Goal: Task Accomplishment & Management: Manage account settings

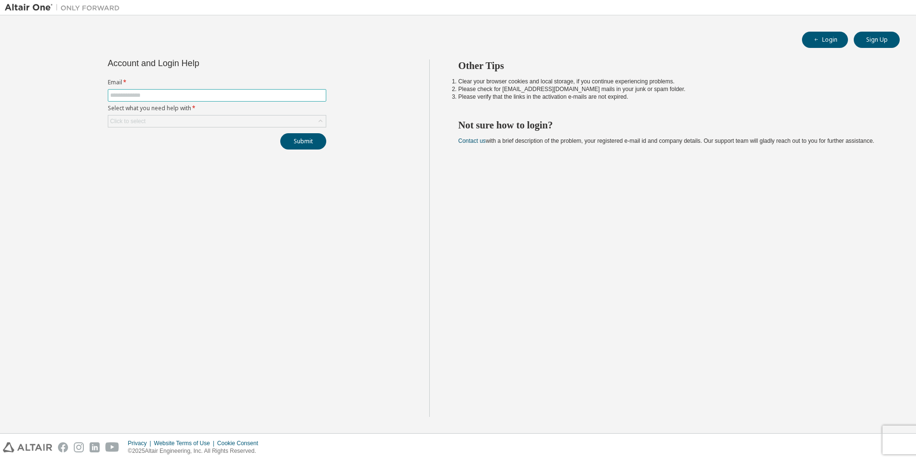
click at [199, 92] on input "text" at bounding box center [217, 95] width 214 height 8
type input "**********"
click at [322, 119] on icon at bounding box center [321, 121] width 10 height 10
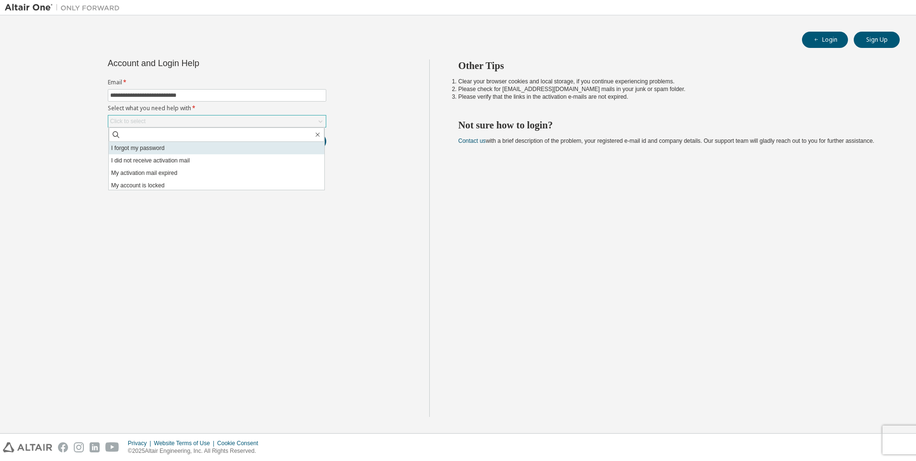
click at [174, 143] on li "I forgot my password" at bounding box center [217, 148] width 216 height 12
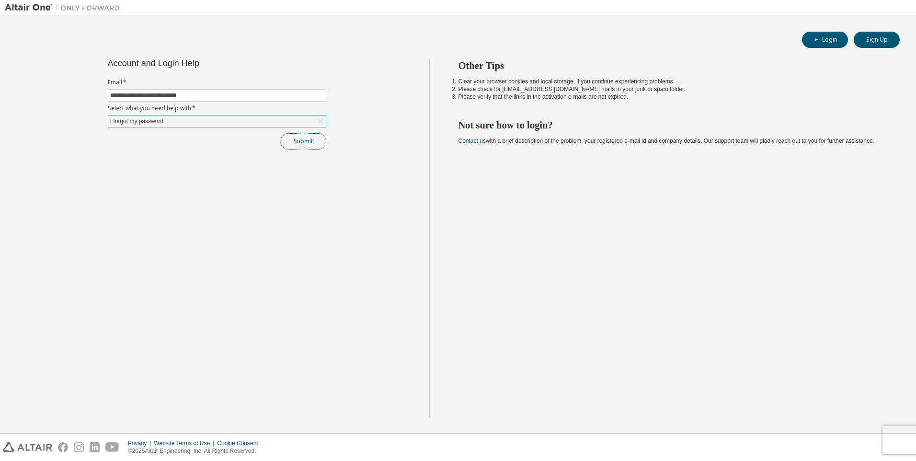
click at [313, 139] on button "Submit" at bounding box center [303, 141] width 46 height 16
click at [171, 91] on span at bounding box center [217, 95] width 218 height 12
click at [170, 91] on input "text" at bounding box center [217, 95] width 214 height 8
type input "**********"
click at [174, 123] on div "Click to select" at bounding box center [216, 120] width 217 height 11
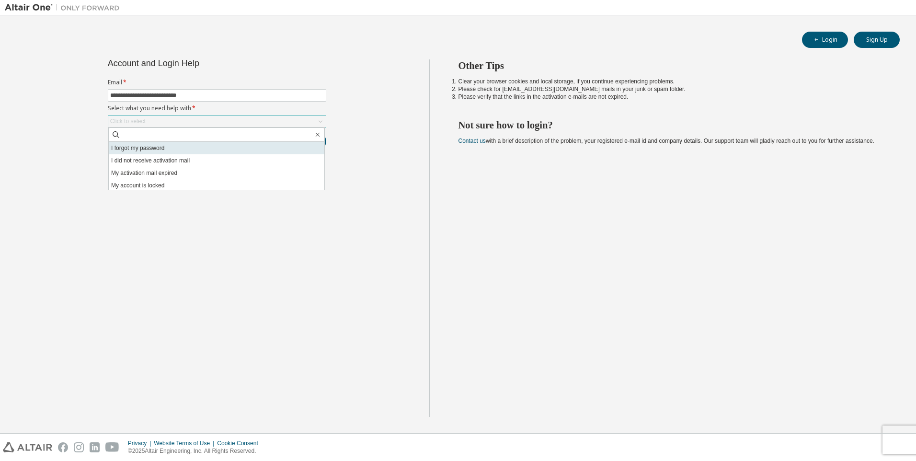
click at [160, 150] on li "I forgot my password" at bounding box center [217, 148] width 216 height 12
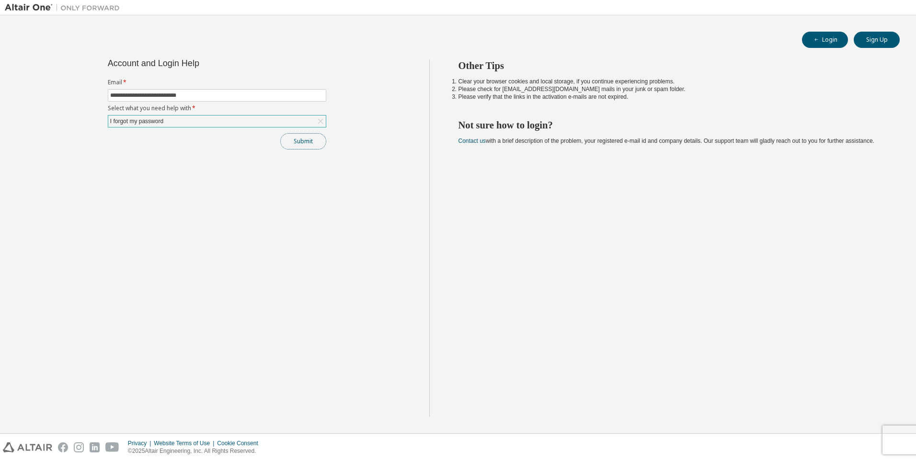
click at [312, 141] on button "Submit" at bounding box center [303, 141] width 46 height 16
click at [898, 433] on icon "button" at bounding box center [896, 435] width 6 height 6
